Goal: Check status: Check status

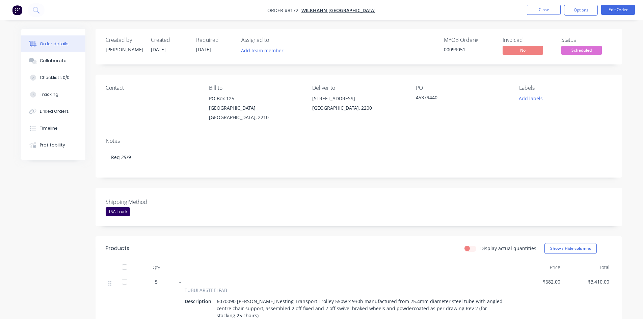
click at [579, 47] on span "Scheduled" at bounding box center [581, 50] width 40 height 8
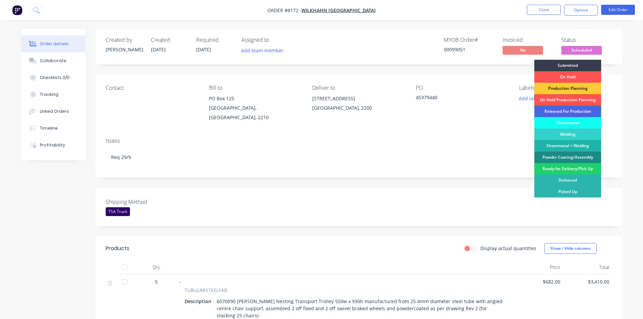
click at [559, 112] on div "Released For Production" at bounding box center [567, 111] width 67 height 11
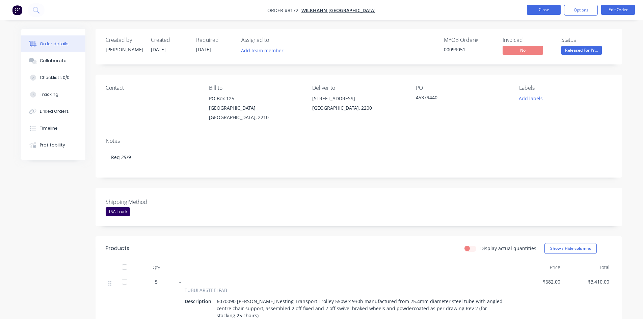
click at [543, 7] on button "Close" at bounding box center [544, 10] width 34 height 10
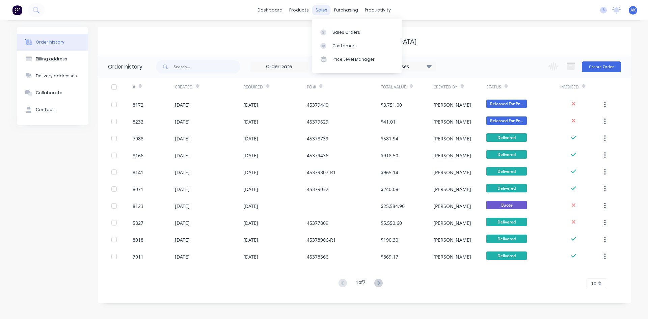
click at [324, 8] on div "sales" at bounding box center [321, 10] width 19 height 10
click at [261, 7] on link "dashboard" at bounding box center [270, 10] width 32 height 10
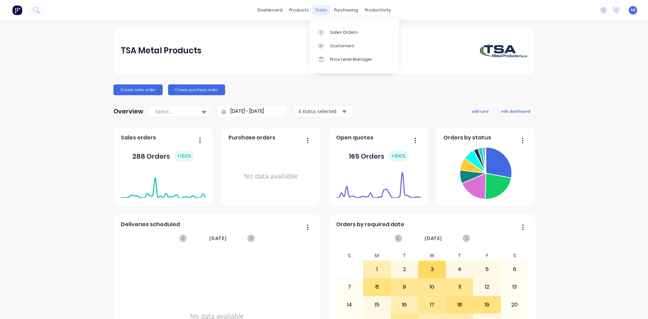
click at [318, 11] on div "sales" at bounding box center [321, 10] width 19 height 10
click at [342, 34] on div "Sales Orders" at bounding box center [344, 32] width 28 height 6
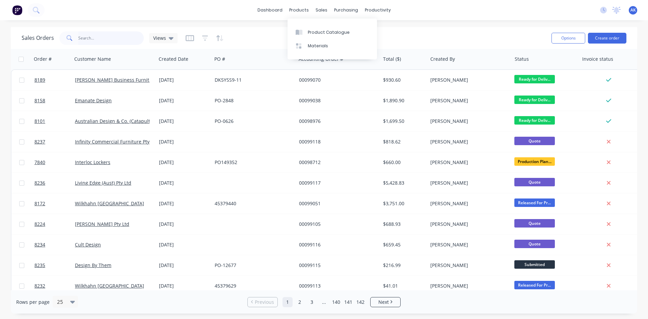
click at [110, 36] on input "text" at bounding box center [111, 37] width 66 height 13
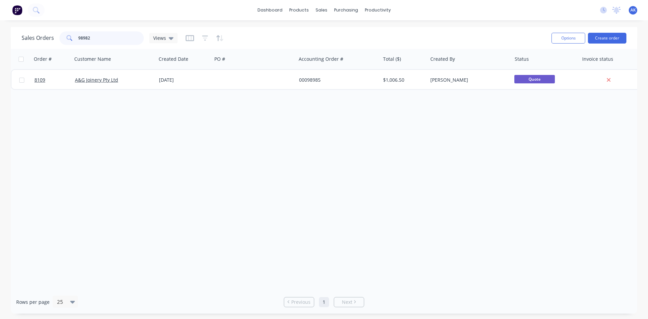
type input "98982"
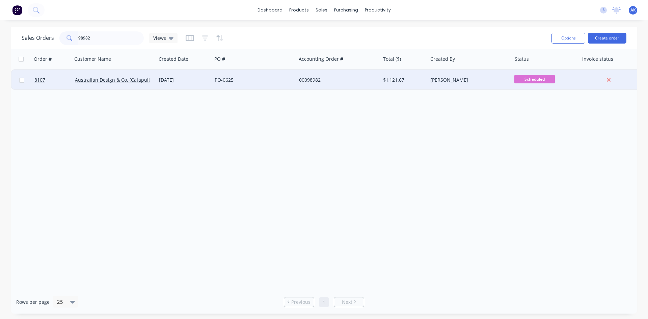
click at [171, 79] on div "[DATE]" at bounding box center [184, 80] width 50 height 7
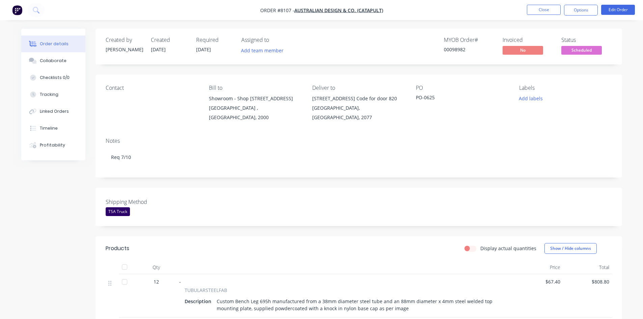
click at [50, 51] on button "Order details" at bounding box center [53, 43] width 64 height 17
click at [49, 60] on div "Collaborate" at bounding box center [53, 61] width 27 height 6
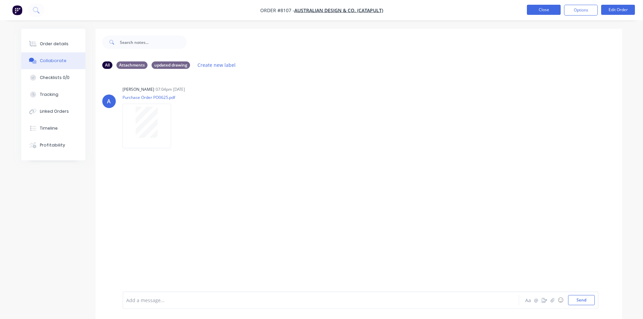
click at [544, 11] on button "Close" at bounding box center [544, 10] width 34 height 10
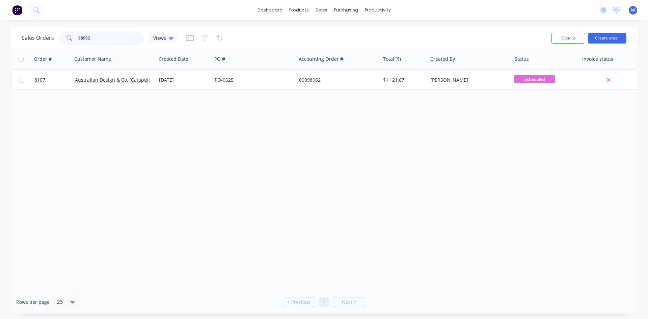
click at [109, 37] on input "98982" at bounding box center [111, 37] width 66 height 13
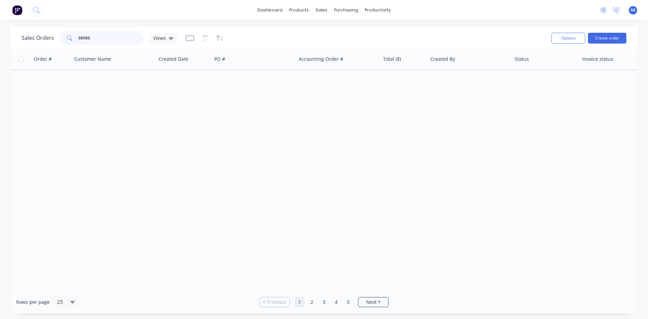
type input "98966"
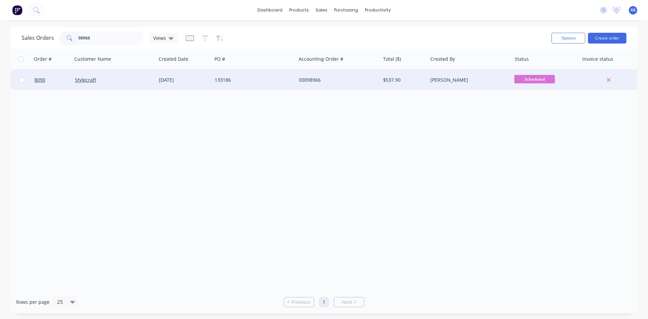
click at [212, 76] on div "133186" at bounding box center [254, 80] width 84 height 20
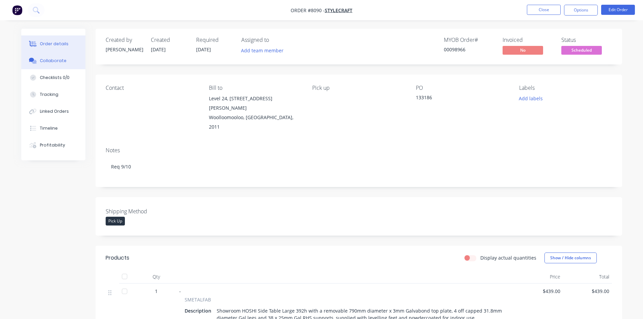
click at [54, 62] on div "Collaborate" at bounding box center [53, 61] width 27 height 6
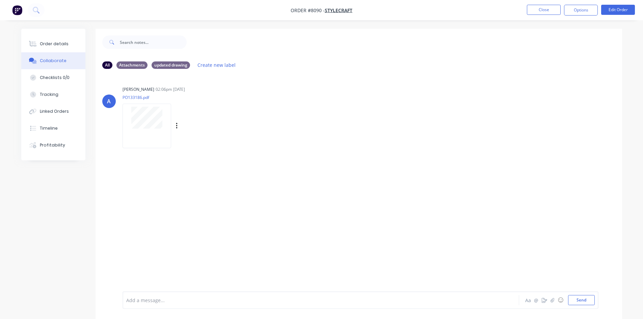
click at [157, 129] on div at bounding box center [146, 126] width 49 height 44
click at [535, 7] on button "Close" at bounding box center [544, 10] width 34 height 10
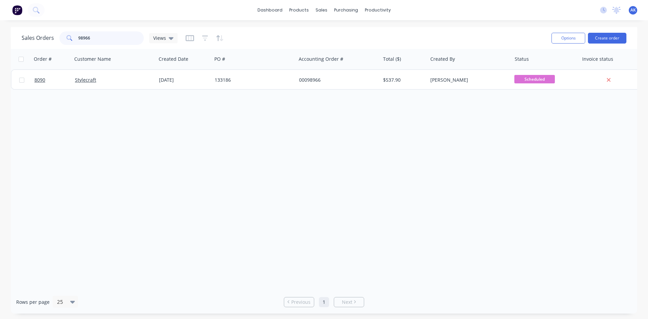
drag, startPoint x: 95, startPoint y: 37, endPoint x: 81, endPoint y: 37, distance: 13.8
click at [81, 37] on input "98966" at bounding box center [111, 37] width 66 height 13
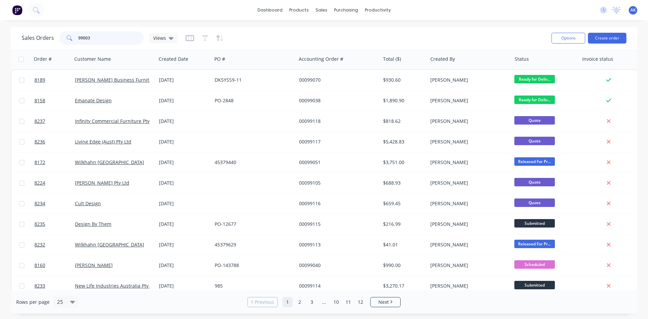
type input "99003"
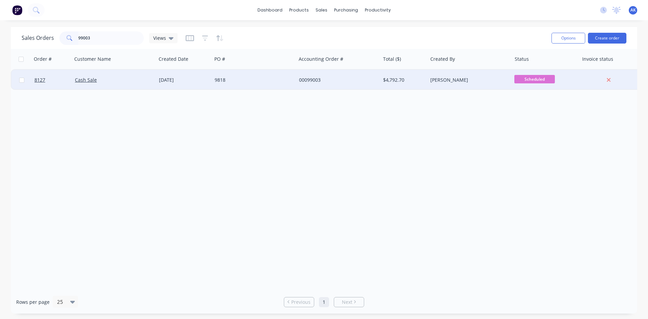
click at [175, 80] on div "[DATE]" at bounding box center [184, 80] width 50 height 7
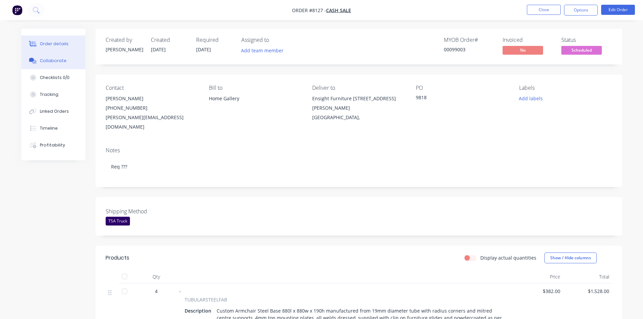
click at [40, 61] on div "Collaborate" at bounding box center [53, 61] width 27 height 6
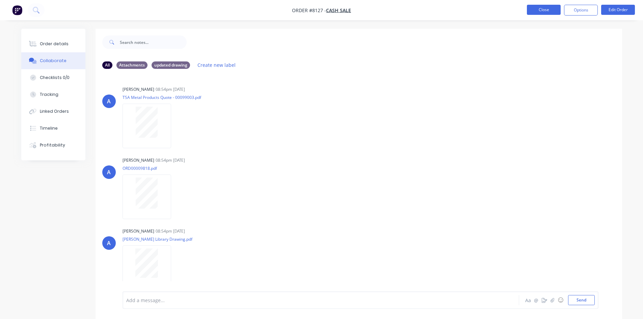
click at [529, 11] on button "Close" at bounding box center [544, 10] width 34 height 10
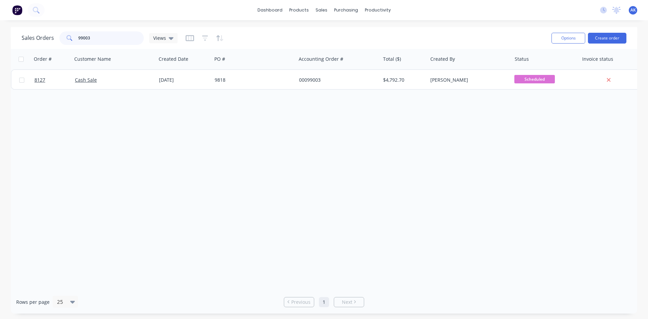
drag, startPoint x: 94, startPoint y: 39, endPoint x: 83, endPoint y: 43, distance: 11.3
click at [83, 43] on input "99003" at bounding box center [111, 37] width 66 height 13
click at [87, 42] on input "99003" at bounding box center [111, 37] width 66 height 13
type input "99073"
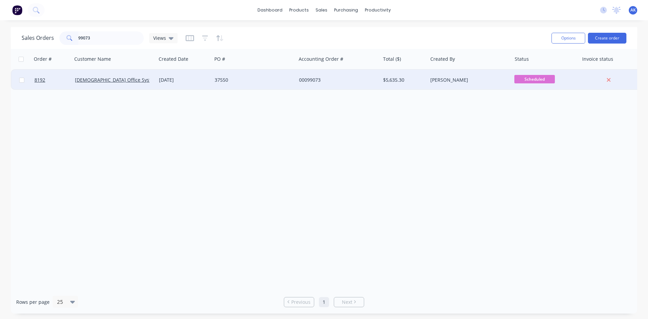
click at [184, 80] on div "[DATE]" at bounding box center [184, 80] width 50 height 7
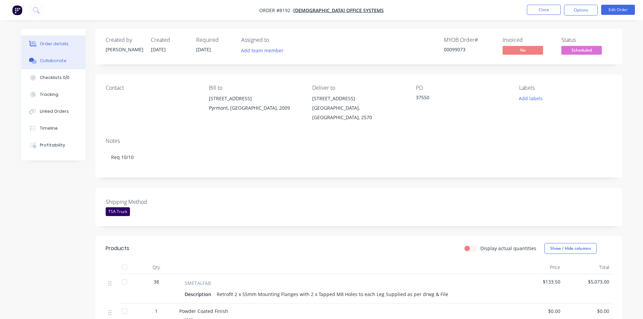
click at [58, 64] on button "Collaborate" at bounding box center [53, 60] width 64 height 17
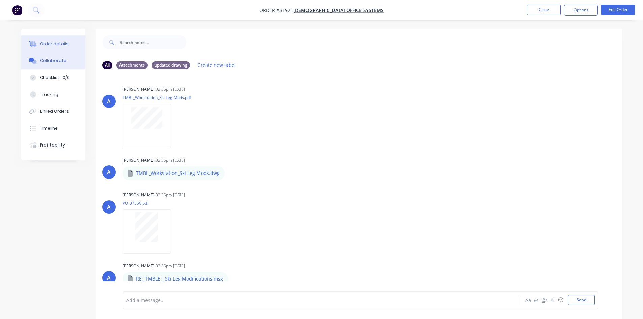
click at [56, 44] on div "Order details" at bounding box center [54, 44] width 29 height 6
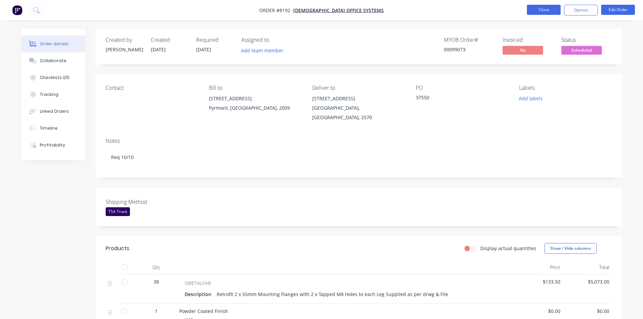
click at [542, 12] on button "Close" at bounding box center [544, 10] width 34 height 10
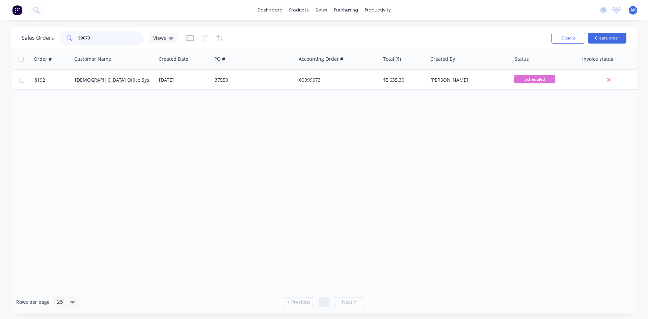
drag, startPoint x: 92, startPoint y: 37, endPoint x: 80, endPoint y: 38, distance: 11.8
click at [80, 38] on input "99073" at bounding box center [111, 37] width 66 height 13
type input "98841"
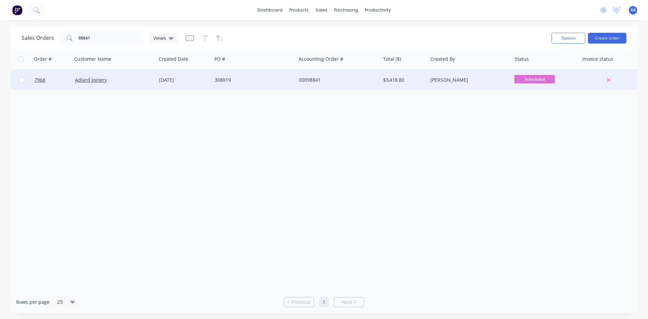
click at [166, 79] on div "[DATE]" at bounding box center [184, 80] width 50 height 7
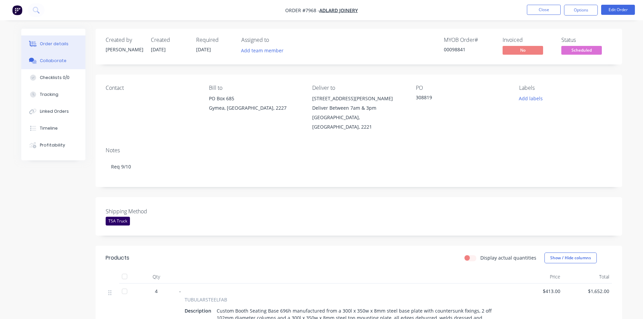
click at [56, 60] on div "Collaborate" at bounding box center [53, 61] width 27 height 6
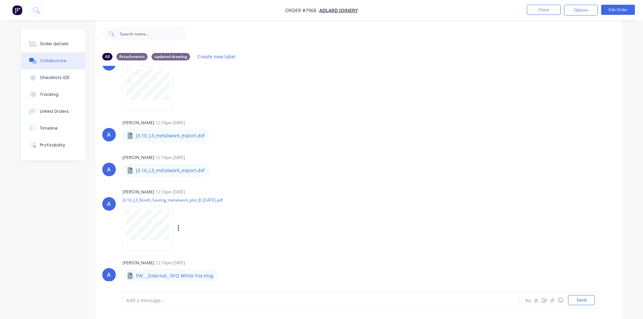
scroll to position [10, 0]
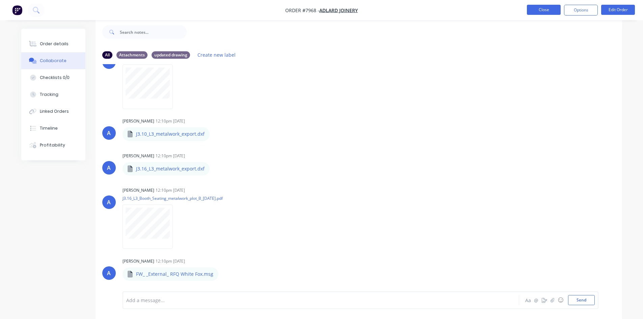
click at [543, 8] on button "Close" at bounding box center [544, 10] width 34 height 10
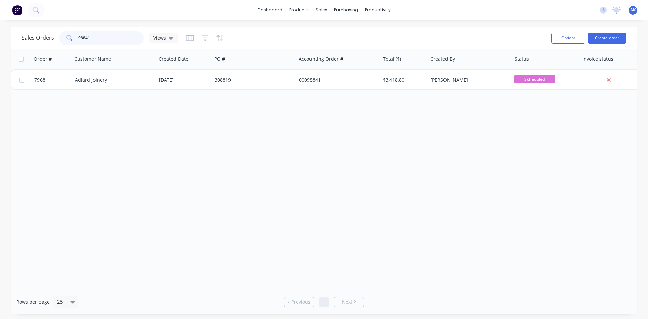
drag, startPoint x: 93, startPoint y: 38, endPoint x: 80, endPoint y: 33, distance: 13.2
click at [80, 33] on input "98841" at bounding box center [111, 37] width 66 height 13
type input "99044"
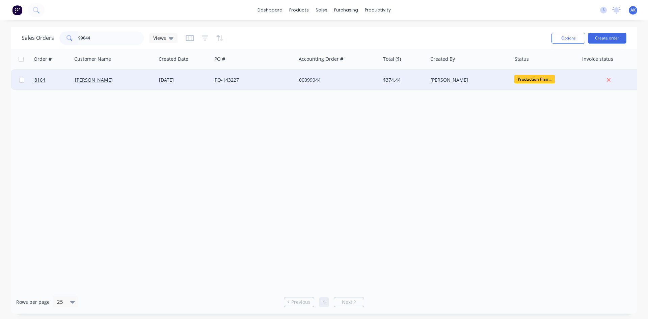
click at [249, 81] on div "PO-143227" at bounding box center [252, 80] width 75 height 7
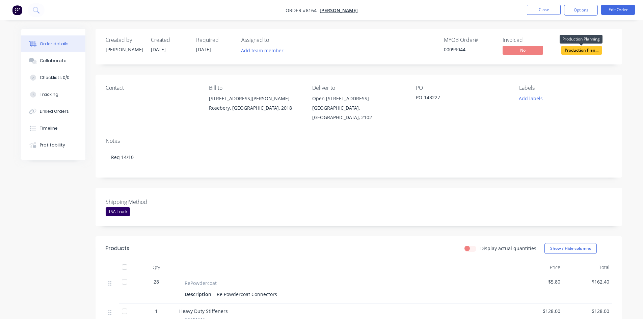
click at [579, 49] on span "Production Plan..." at bounding box center [581, 50] width 40 height 8
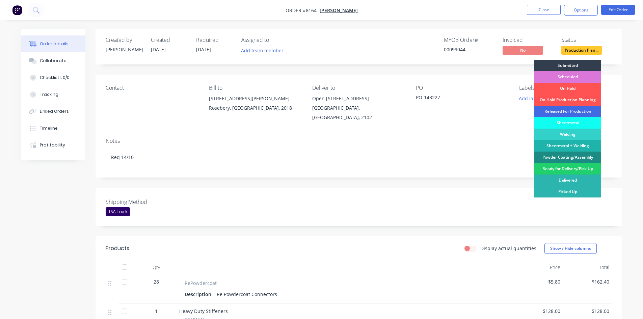
click at [572, 111] on div "Released For Production" at bounding box center [567, 111] width 67 height 11
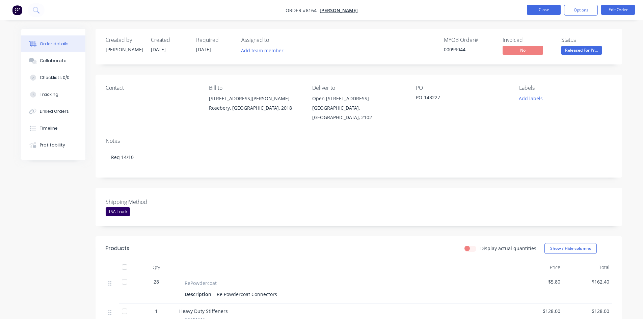
click at [547, 14] on button "Close" at bounding box center [544, 10] width 34 height 10
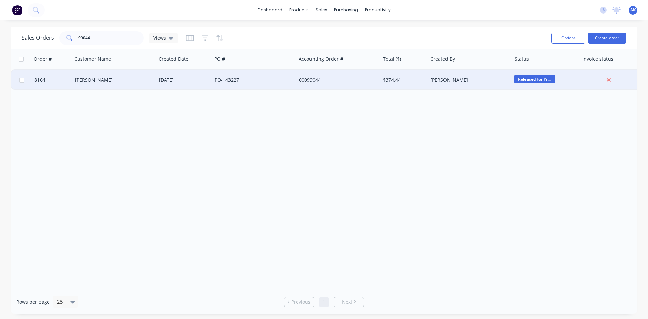
click at [305, 80] on div "00099044" at bounding box center [336, 80] width 75 height 7
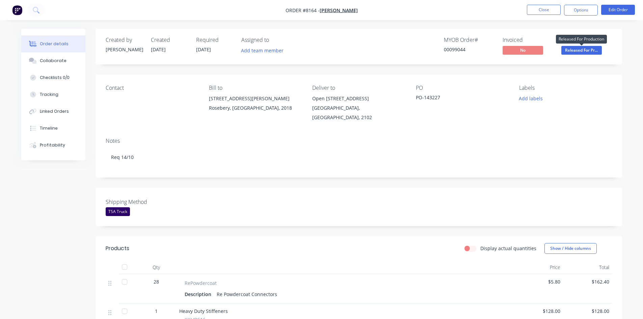
click at [573, 48] on span "Released For Pr..." at bounding box center [581, 50] width 40 height 8
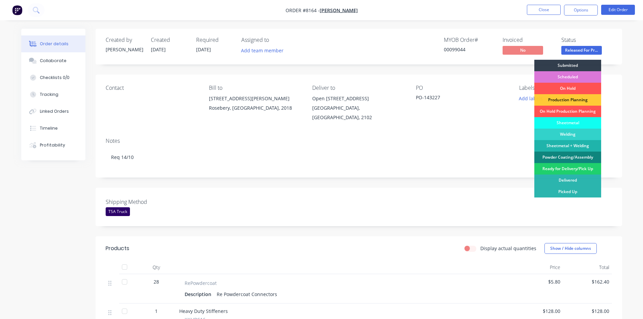
click at [565, 157] on div "Powder Coating/Assembly" at bounding box center [567, 157] width 67 height 11
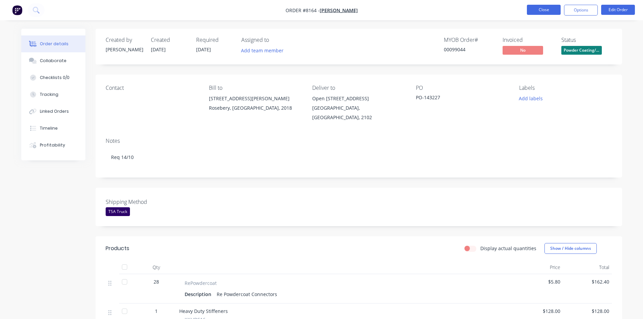
click at [545, 9] on button "Close" at bounding box center [544, 10] width 34 height 10
